Goal: Task Accomplishment & Management: Complete application form

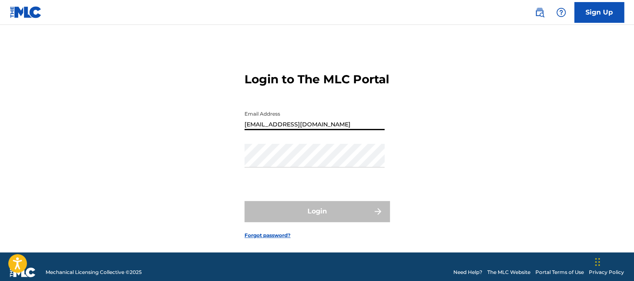
type input "[EMAIL_ADDRESS][DOMAIN_NAME]"
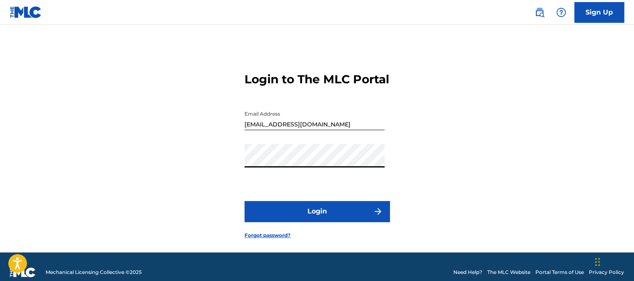
click at [293, 222] on button "Login" at bounding box center [316, 211] width 145 height 21
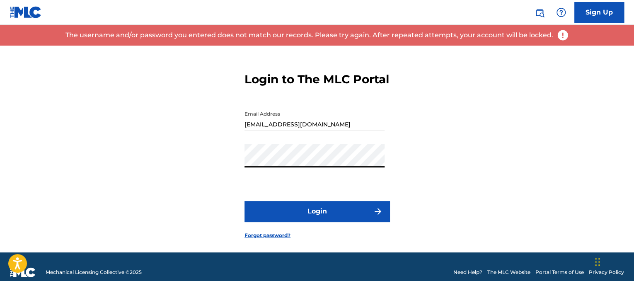
click at [222, 172] on div "Login to The MLC Portal Email Address [EMAIL_ADDRESS][DOMAIN_NAME] Password Log…" at bounding box center [317, 149] width 580 height 207
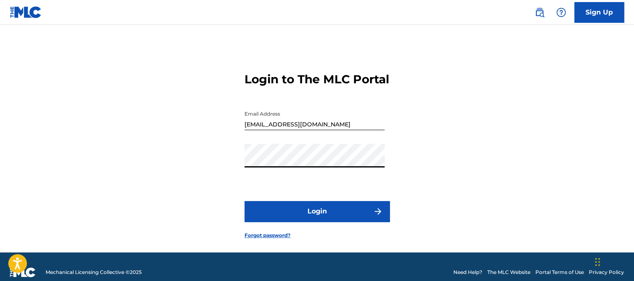
click at [270, 222] on button "Login" at bounding box center [316, 211] width 145 height 21
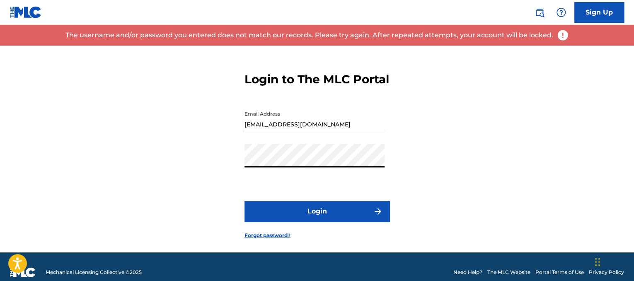
click at [224, 175] on div "Login to The MLC Portal Email Address [EMAIL_ADDRESS][DOMAIN_NAME] Password Log…" at bounding box center [317, 149] width 580 height 207
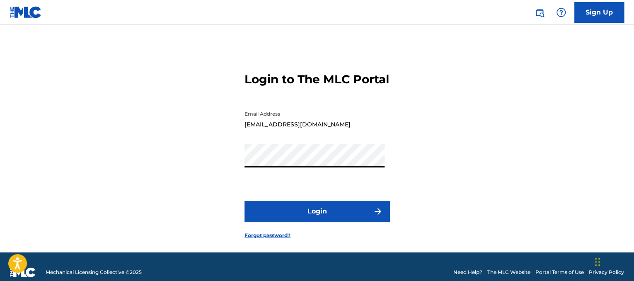
click at [271, 222] on button "Login" at bounding box center [316, 211] width 145 height 21
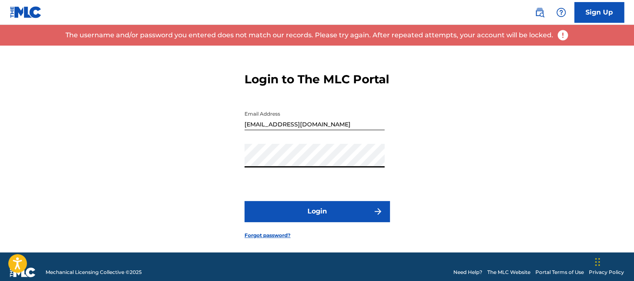
click at [236, 174] on div "Login to The MLC Portal Email Address [EMAIL_ADDRESS][DOMAIN_NAME] Password Log…" at bounding box center [317, 149] width 580 height 207
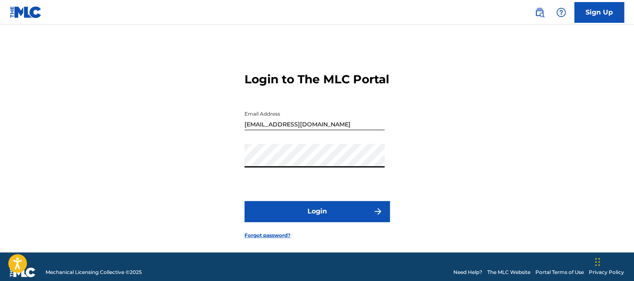
click at [244, 201] on button "Login" at bounding box center [316, 211] width 145 height 21
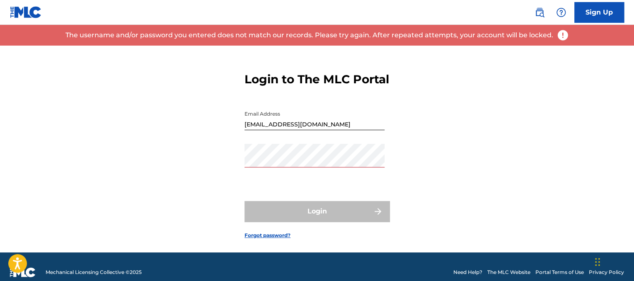
click at [228, 196] on div "Login to The MLC Portal Email Address [EMAIL_ADDRESS][DOMAIN_NAME] Password Log…" at bounding box center [317, 149] width 580 height 207
click at [273, 252] on form "Login to The MLC Portal Email Address [EMAIL_ADDRESS][DOMAIN_NAME] Password Log…" at bounding box center [316, 149] width 145 height 207
click at [270, 239] on link "Forgot password?" at bounding box center [267, 234] width 46 height 7
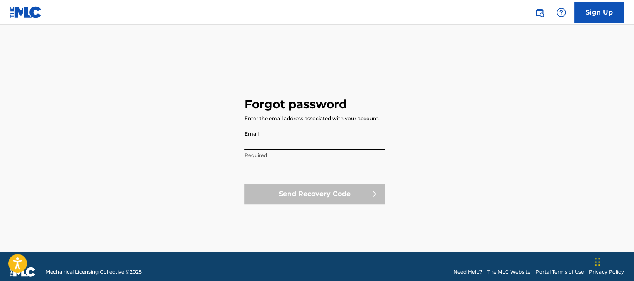
click at [305, 141] on input "Email" at bounding box center [314, 138] width 140 height 24
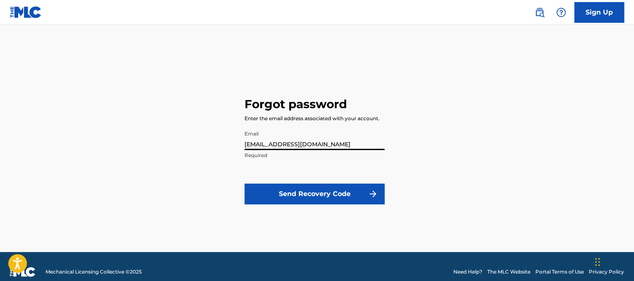
type input "[EMAIL_ADDRESS][DOMAIN_NAME]"
click at [222, 156] on div "Forgot password Enter the email address associated with your account. Email [EM…" at bounding box center [317, 149] width 580 height 206
click at [284, 181] on form "Email [EMAIL_ADDRESS][DOMAIN_NAME] Required Send Recovery Code" at bounding box center [314, 170] width 140 height 88
click at [285, 193] on button "Send Recovery Code" at bounding box center [314, 193] width 140 height 21
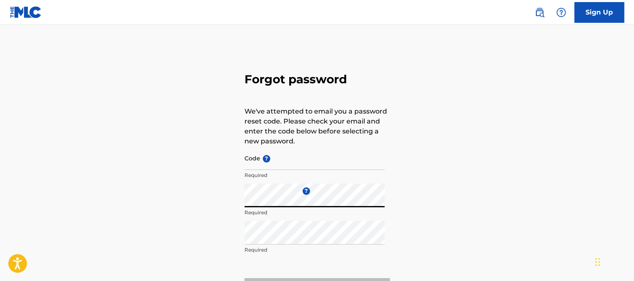
click at [254, 165] on input "Code ?" at bounding box center [314, 158] width 140 height 24
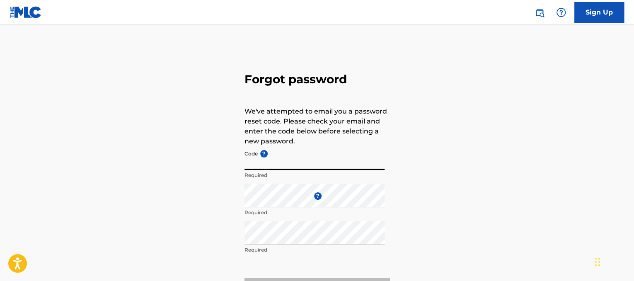
drag, startPoint x: 258, startPoint y: 164, endPoint x: 246, endPoint y: 164, distance: 12.8
click at [246, 164] on input "Code ?" at bounding box center [314, 158] width 140 height 24
drag, startPoint x: 246, startPoint y: 164, endPoint x: 318, endPoint y: 161, distance: 72.5
click at [318, 161] on input "Code ?" at bounding box center [314, 158] width 140 height 24
click at [252, 163] on input "Code ?" at bounding box center [314, 158] width 140 height 24
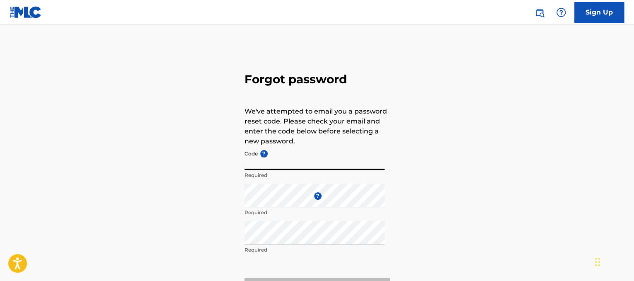
paste input "FP_79443483cd2281f3bb78e27b9946"
type input "FP_79443483cd2281f3bb78e27b9946"
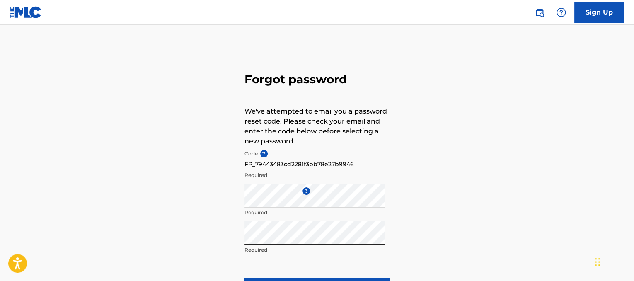
click at [512, 197] on div "Forgot password We've attempted to email you a password reset code. Please chec…" at bounding box center [317, 184] width 580 height 276
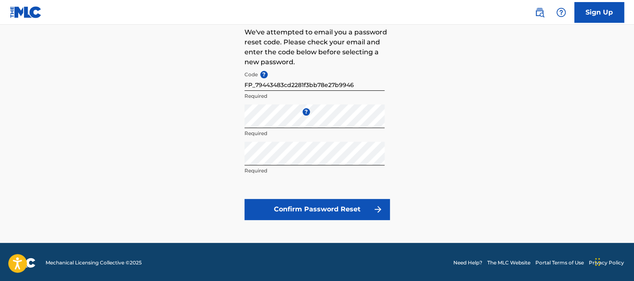
scroll to position [81, 0]
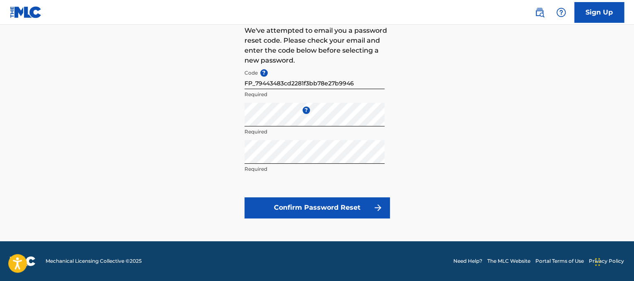
click at [280, 213] on button "Confirm Password Reset" at bounding box center [316, 207] width 145 height 21
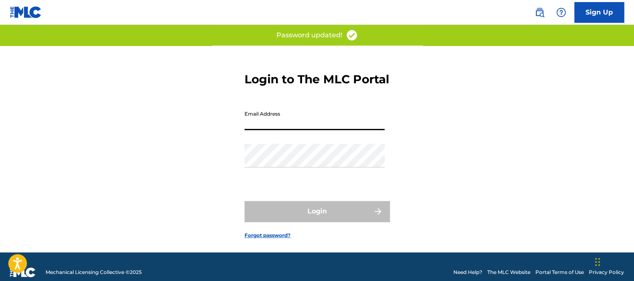
click at [323, 126] on input "Email Address" at bounding box center [314, 118] width 140 height 24
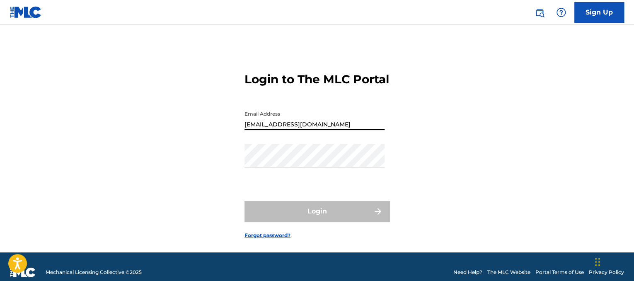
type input "[EMAIL_ADDRESS][DOMAIN_NAME]"
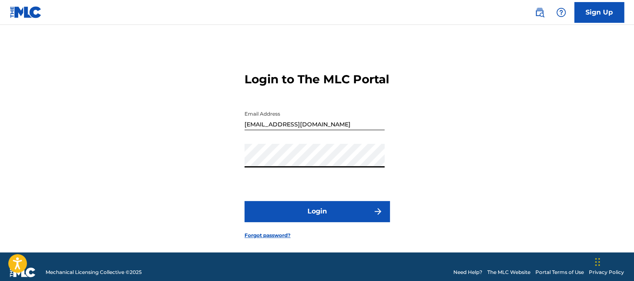
click at [300, 222] on button "Login" at bounding box center [316, 211] width 145 height 21
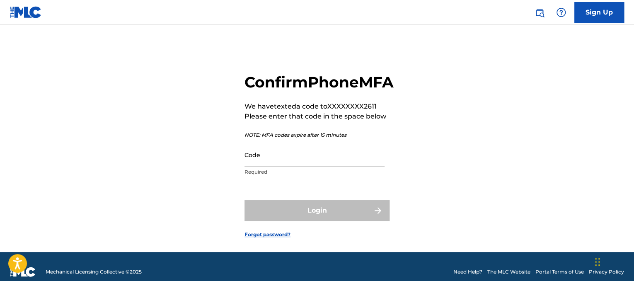
click at [292, 166] on input "Code" at bounding box center [314, 155] width 140 height 24
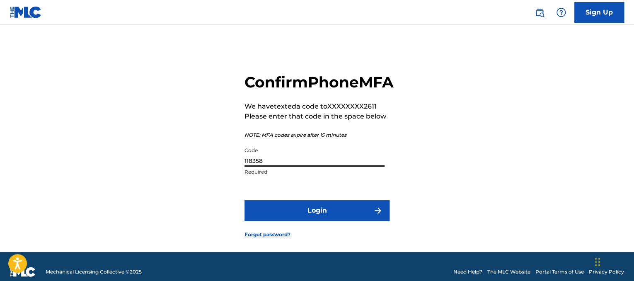
type input "118358"
click at [283, 221] on button "Login" at bounding box center [316, 210] width 145 height 21
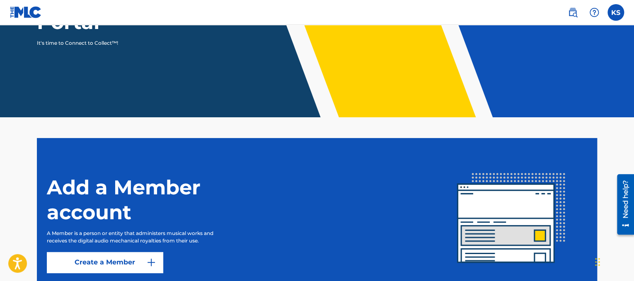
scroll to position [194, 0]
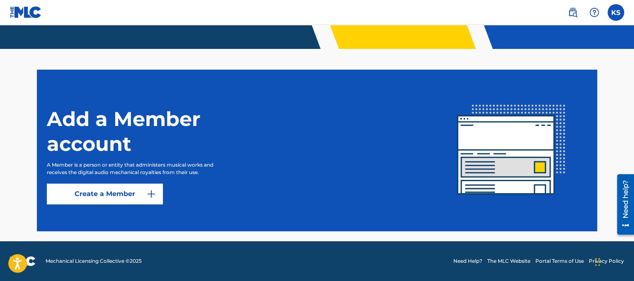
click at [106, 193] on link "Create a Member" at bounding box center [105, 193] width 116 height 21
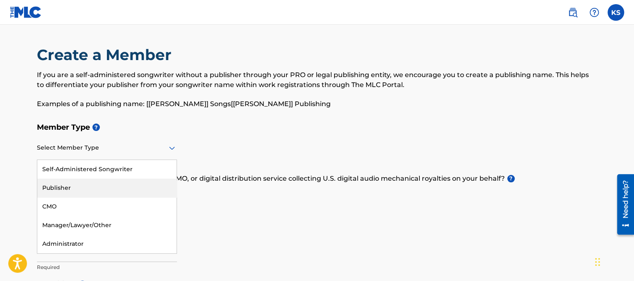
drag, startPoint x: 147, startPoint y: 151, endPoint x: 71, endPoint y: 190, distance: 85.0
click at [71, 190] on div "Publisher" at bounding box center [106, 187] width 139 height 19
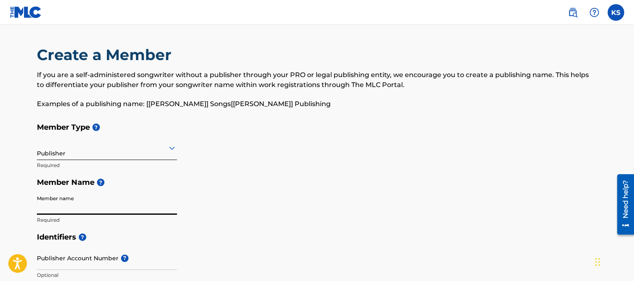
click at [111, 201] on input "Member name" at bounding box center [107, 203] width 140 height 24
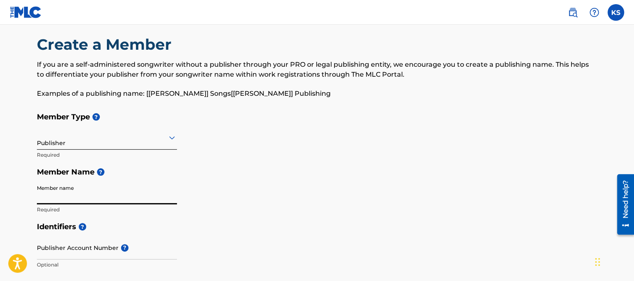
scroll to position [9, 0]
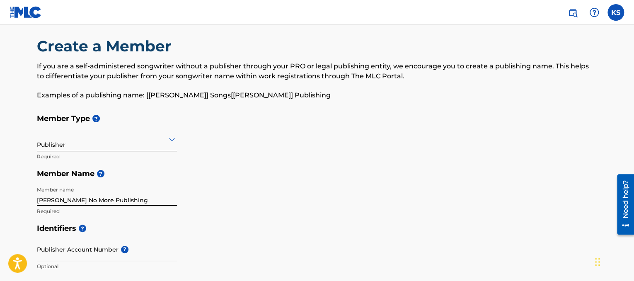
click at [104, 201] on input "[PERSON_NAME] No More Publishing" at bounding box center [107, 194] width 140 height 24
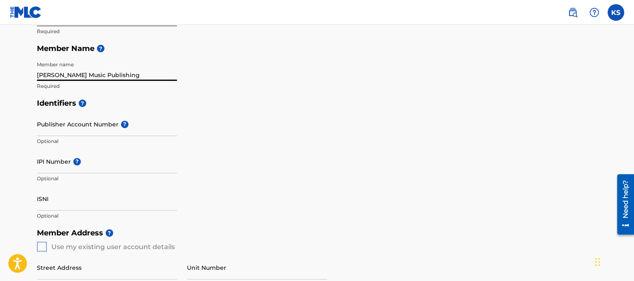
scroll to position [134, 0]
type input "[PERSON_NAME] Music Publishing"
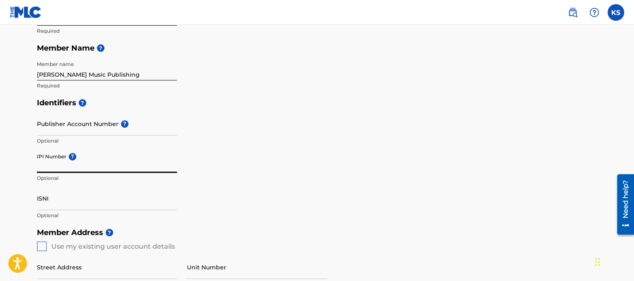
paste input "00897069769"
type input "00897069769"
click at [265, 184] on div "Identifiers ? Publisher Account Number ? Optional IPI Number ? 00897069769 Opti…" at bounding box center [317, 159] width 560 height 130
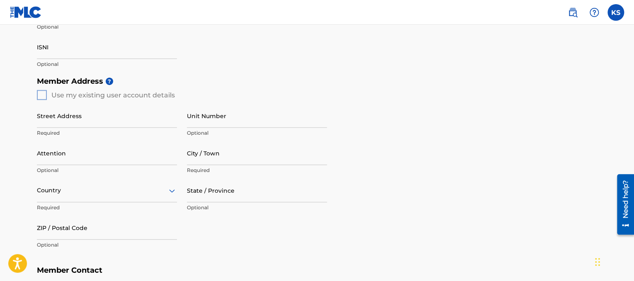
scroll to position [287, 0]
click at [41, 93] on div "Member Address ? Use my existing user account details Street Address Required U…" at bounding box center [317, 165] width 560 height 189
click at [224, 94] on div "Member Address ? Use my existing user account details Street Address Required U…" at bounding box center [317, 165] width 560 height 189
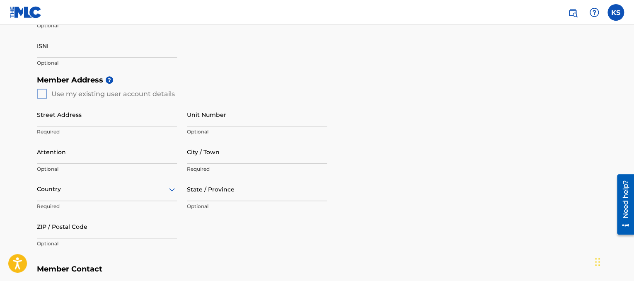
click at [128, 116] on input "Street Address" at bounding box center [107, 115] width 140 height 24
type input "[STREET_ADDRESS]"
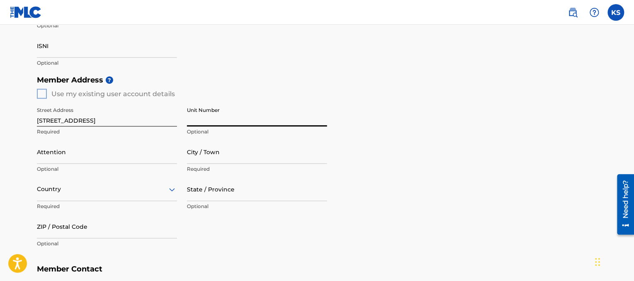
click at [216, 116] on input "Unit Number" at bounding box center [257, 115] width 140 height 24
type input "204"
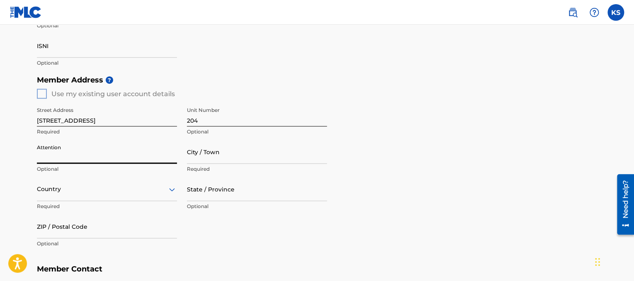
click at [91, 152] on input "Attention" at bounding box center [107, 152] width 140 height 24
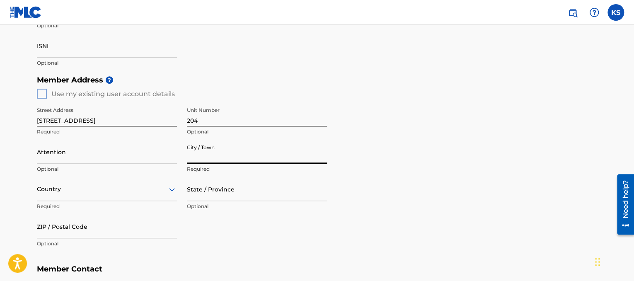
click at [207, 154] on input "City / Town" at bounding box center [257, 152] width 140 height 24
type input "East [GEOGRAPHIC_DATA]"
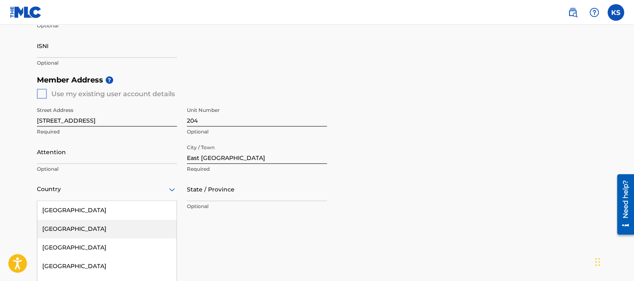
scroll to position [331, 0]
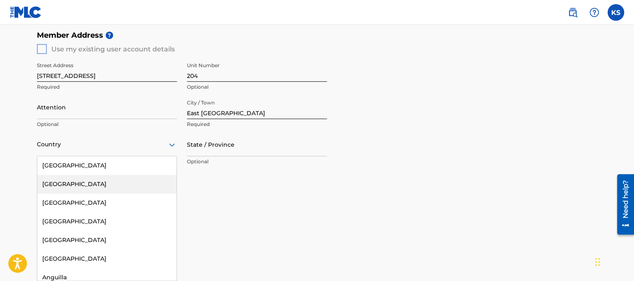
click at [120, 156] on div "223 results available. Use Up and Down to choose options, press Enter to select…" at bounding box center [107, 145] width 140 height 24
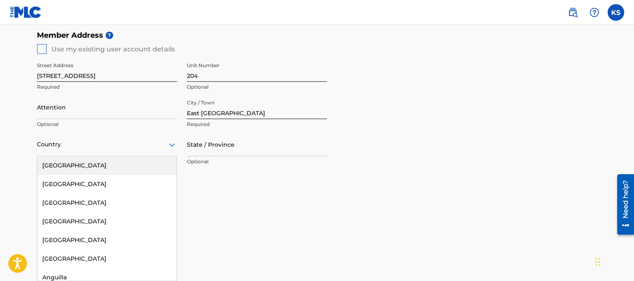
click at [94, 162] on div "[GEOGRAPHIC_DATA]" at bounding box center [106, 165] width 139 height 19
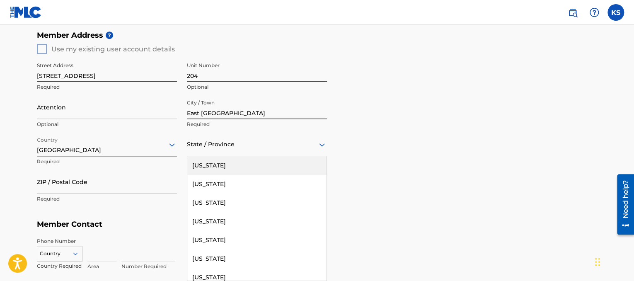
click at [215, 143] on div at bounding box center [257, 144] width 140 height 10
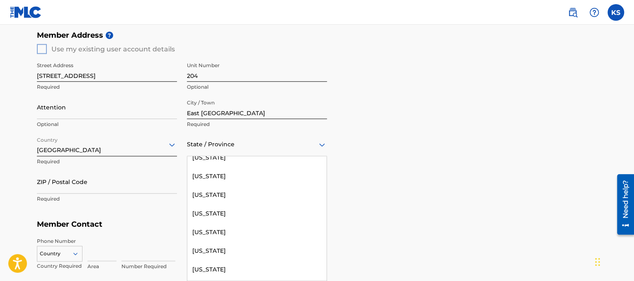
scroll to position [231, 0]
click at [214, 227] on div "[US_STATE]" at bounding box center [256, 232] width 139 height 19
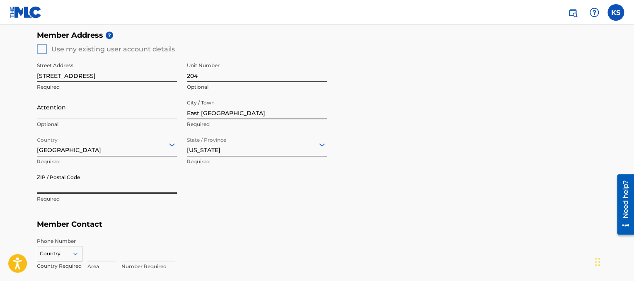
click at [90, 189] on input "ZIP / Postal Code" at bounding box center [107, 182] width 140 height 24
type input "46312"
click at [219, 230] on h5 "Member Contact" at bounding box center [317, 224] width 560 height 18
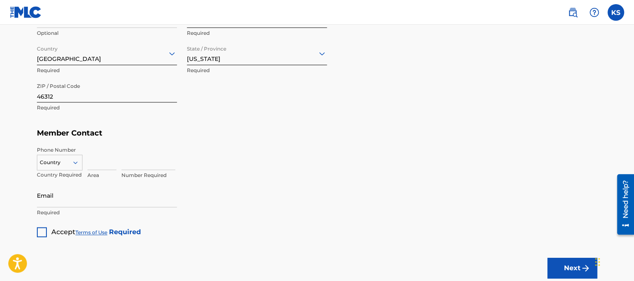
scroll to position [438, 0]
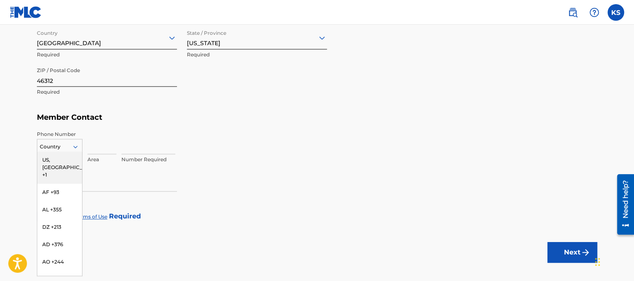
click at [73, 140] on div "Country" at bounding box center [60, 147] width 46 height 16
click at [57, 157] on div "US, [GEOGRAPHIC_DATA] +1" at bounding box center [59, 167] width 45 height 32
click at [75, 146] on icon at bounding box center [75, 146] width 4 height 2
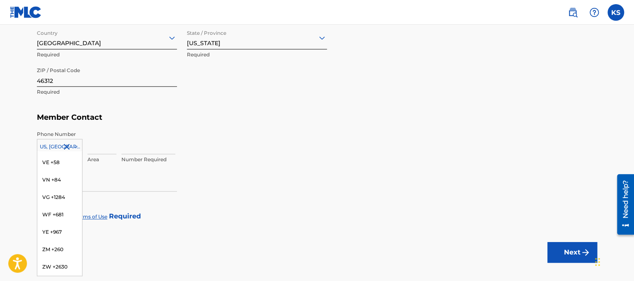
scroll to position [0, 0]
click at [156, 141] on input at bounding box center [148, 142] width 54 height 24
click at [100, 142] on input at bounding box center [101, 142] width 29 height 24
type input "708"
click at [141, 149] on input at bounding box center [148, 142] width 54 height 24
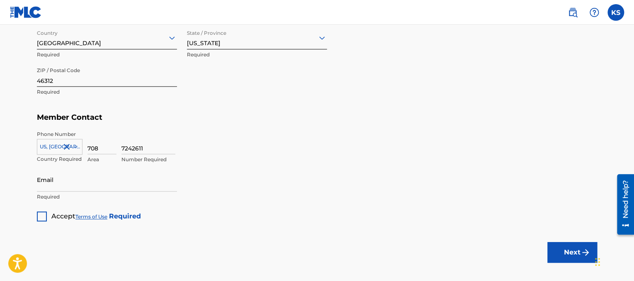
type input "7242611"
click at [75, 192] on div "Email Required" at bounding box center [107, 186] width 140 height 37
click at [75, 189] on input "Email" at bounding box center [107, 180] width 140 height 24
type input "[EMAIL_ADDRESS][DOMAIN_NAME]"
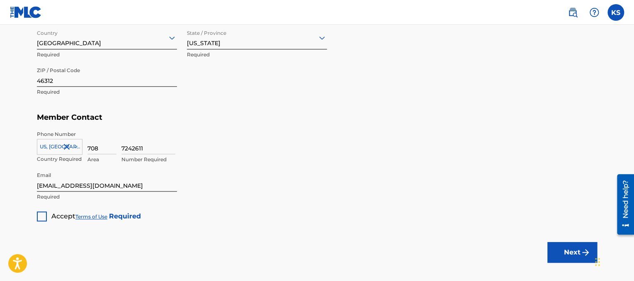
click at [39, 212] on div at bounding box center [42, 216] width 10 height 10
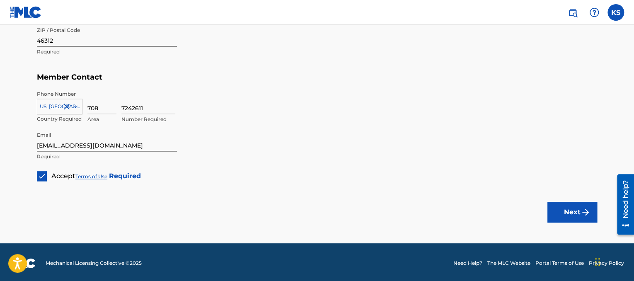
scroll to position [480, 0]
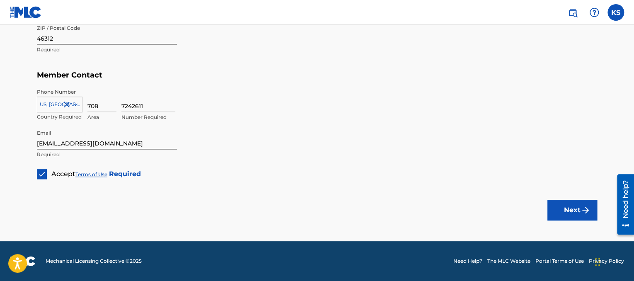
click at [581, 216] on button "Next" at bounding box center [572, 210] width 50 height 21
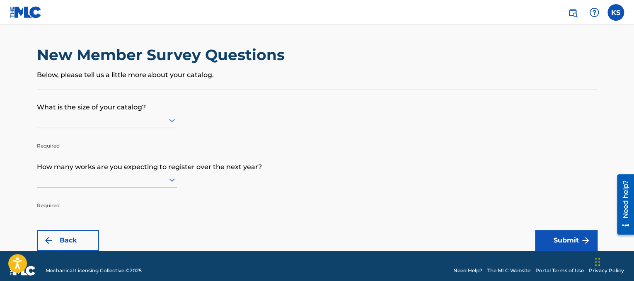
click at [167, 123] on icon at bounding box center [172, 120] width 10 height 10
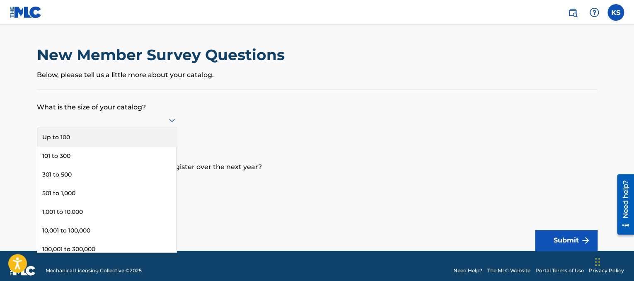
click at [90, 134] on div "Up to 100" at bounding box center [106, 137] width 139 height 19
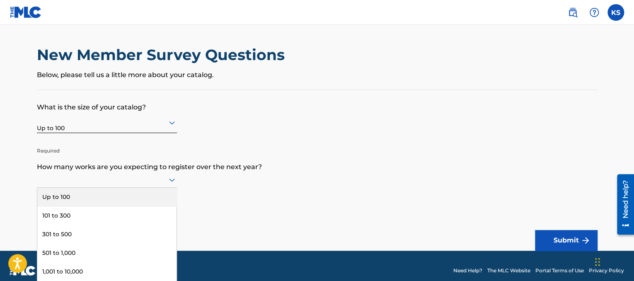
scroll to position [10, 0]
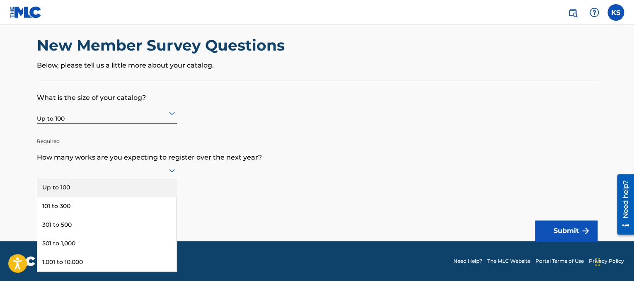
click at [173, 178] on div "9 results available. Use Up and Down to choose options, press Enter to select t…" at bounding box center [107, 170] width 140 height 16
click at [142, 181] on div "Up to 100" at bounding box center [106, 187] width 139 height 19
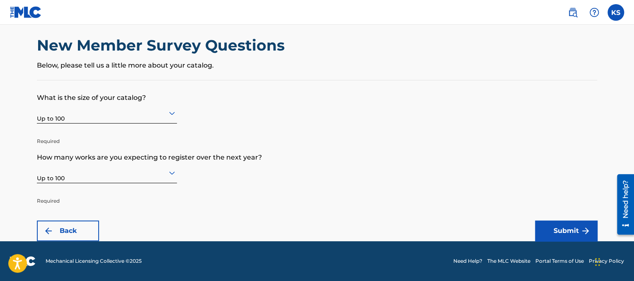
click at [612, 10] on label at bounding box center [615, 12] width 17 height 17
click at [615, 12] on input "KS [PERSON_NAME] [EMAIL_ADDRESS][DOMAIN_NAME] Notification Preferences Profile …" at bounding box center [615, 12] width 0 height 0
click at [533, 101] on link "Profile" at bounding box center [534, 102] width 17 height 7
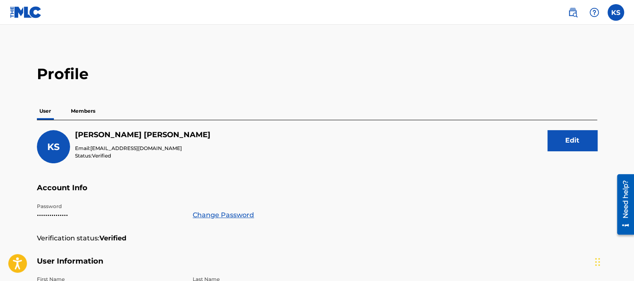
click at [91, 106] on p "Members" at bounding box center [82, 110] width 29 height 17
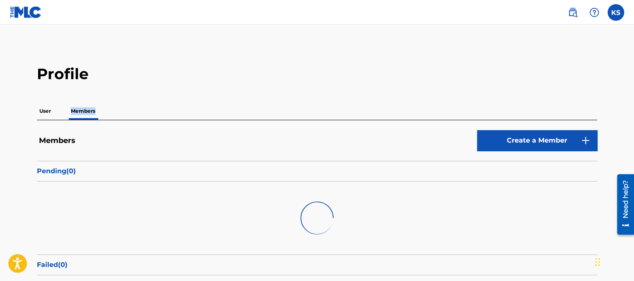
click at [91, 106] on p "Members" at bounding box center [82, 110] width 29 height 17
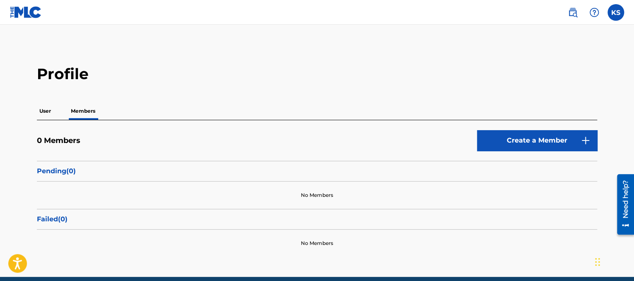
click at [47, 114] on p "User" at bounding box center [45, 110] width 17 height 17
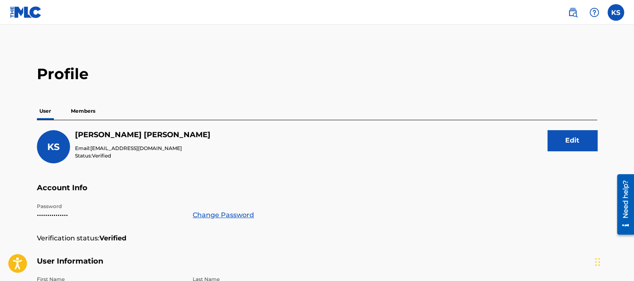
click at [620, 12] on label at bounding box center [615, 12] width 17 height 17
click at [615, 12] on input "KS [PERSON_NAME] [EMAIL_ADDRESS][DOMAIN_NAME] Notification Preferences Profile …" at bounding box center [615, 12] width 0 height 0
click at [577, 13] on link at bounding box center [572, 12] width 17 height 17
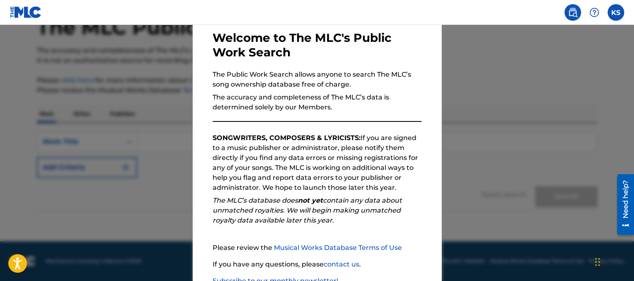
scroll to position [98, 0]
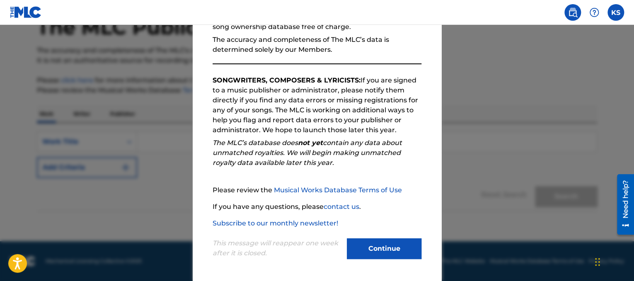
click at [363, 241] on button "Continue" at bounding box center [384, 248] width 75 height 21
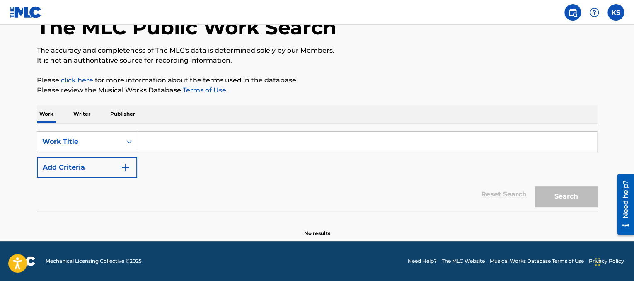
scroll to position [23, 0]
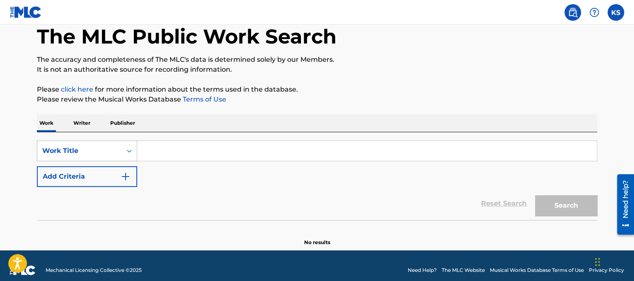
click at [78, 161] on div "Work Title" at bounding box center [87, 150] width 100 height 21
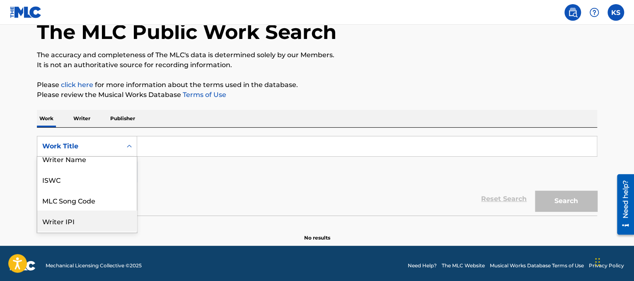
scroll to position [0, 0]
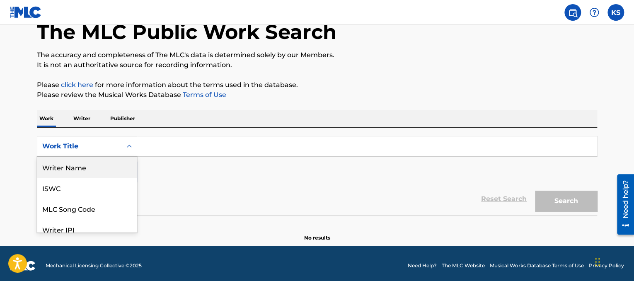
click at [68, 168] on div "Writer Name" at bounding box center [86, 167] width 99 height 21
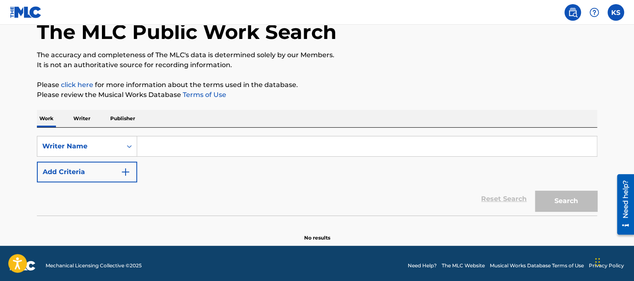
click at [73, 169] on button "Add Criteria" at bounding box center [87, 172] width 100 height 21
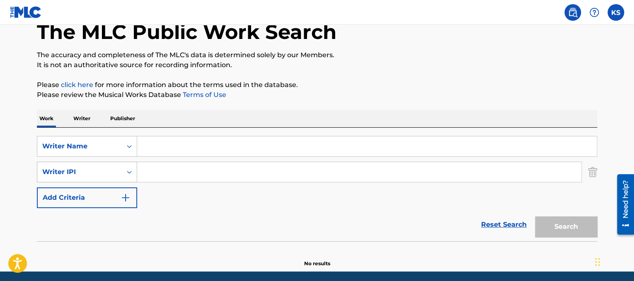
click at [117, 168] on div "Writer IPI" at bounding box center [79, 172] width 84 height 16
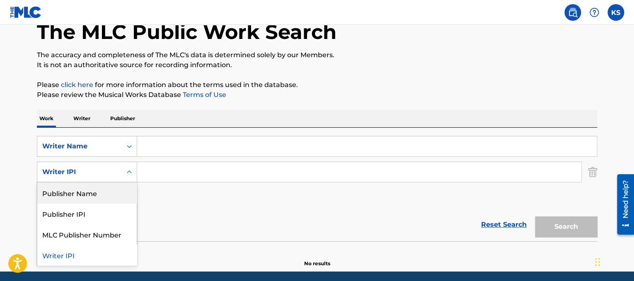
click at [98, 189] on div "Publisher Name" at bounding box center [86, 192] width 99 height 21
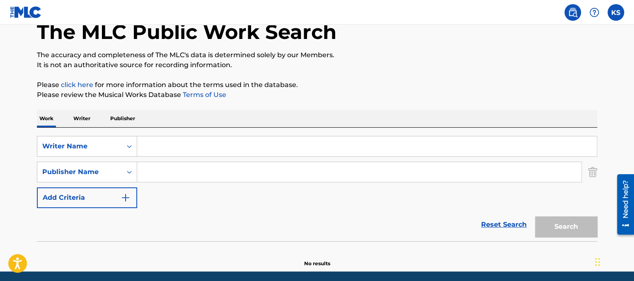
click at [593, 174] on img "Search Form" at bounding box center [592, 172] width 9 height 21
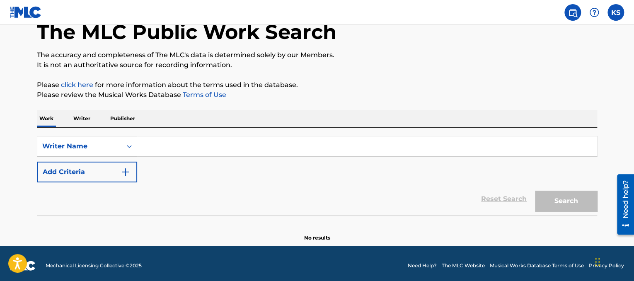
click at [430, 151] on input "Search Form" at bounding box center [366, 146] width 459 height 20
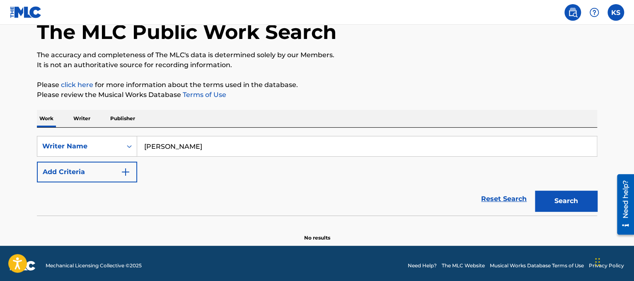
type input "[PERSON_NAME]"
click at [567, 203] on button "Search" at bounding box center [566, 200] width 62 height 21
click at [569, 22] on nav "KS KS [PERSON_NAME] [EMAIL_ADDRESS][DOMAIN_NAME] Notification Preferences Profi…" at bounding box center [317, 12] width 634 height 25
click at [569, 9] on img at bounding box center [572, 12] width 10 height 10
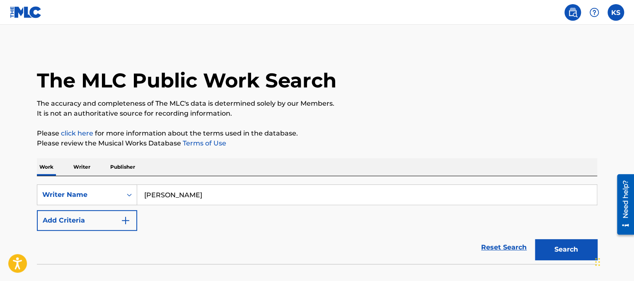
click at [76, 169] on p "Writer" at bounding box center [82, 166] width 22 height 17
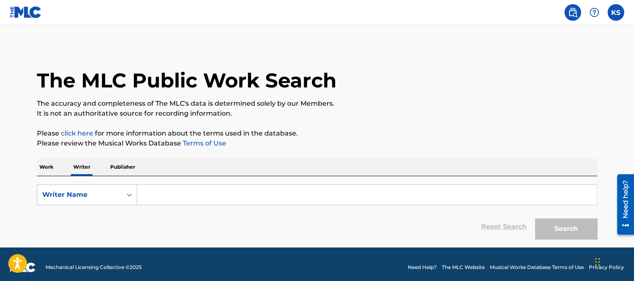
click at [113, 163] on p "Publisher" at bounding box center [123, 166] width 30 height 17
click at [85, 167] on p "Writer" at bounding box center [82, 166] width 22 height 17
click at [146, 200] on input "Search Form" at bounding box center [366, 195] width 459 height 20
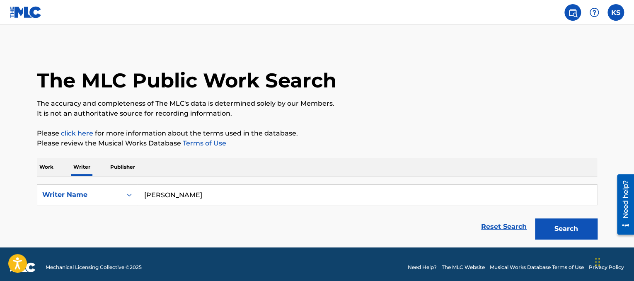
type input "[PERSON_NAME]"
click at [558, 227] on button "Search" at bounding box center [566, 228] width 62 height 21
